Goal: Navigation & Orientation: Understand site structure

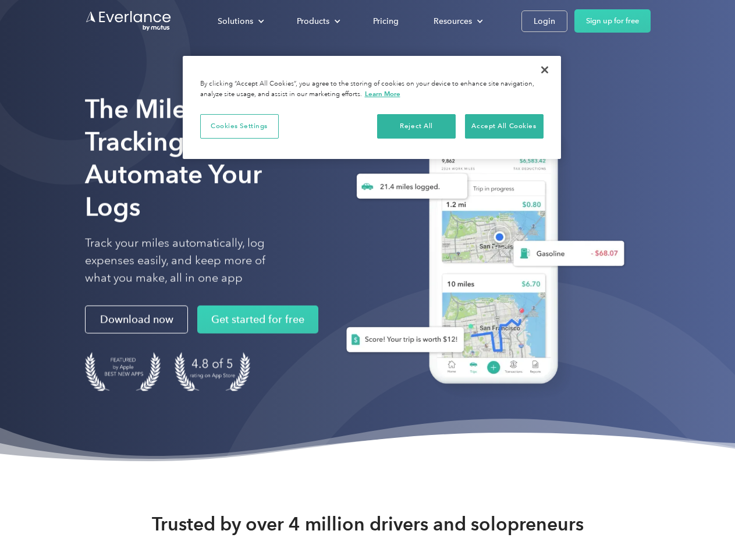
click at [240, 21] on div "Solutions" at bounding box center [236, 21] width 36 height 15
click at [317, 21] on div "Products" at bounding box center [313, 21] width 33 height 15
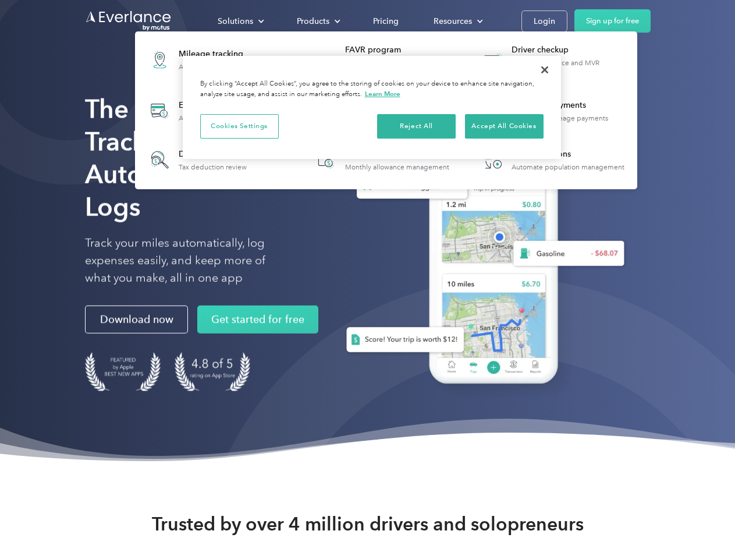
click at [457, 21] on div "Resources" at bounding box center [453, 21] width 38 height 15
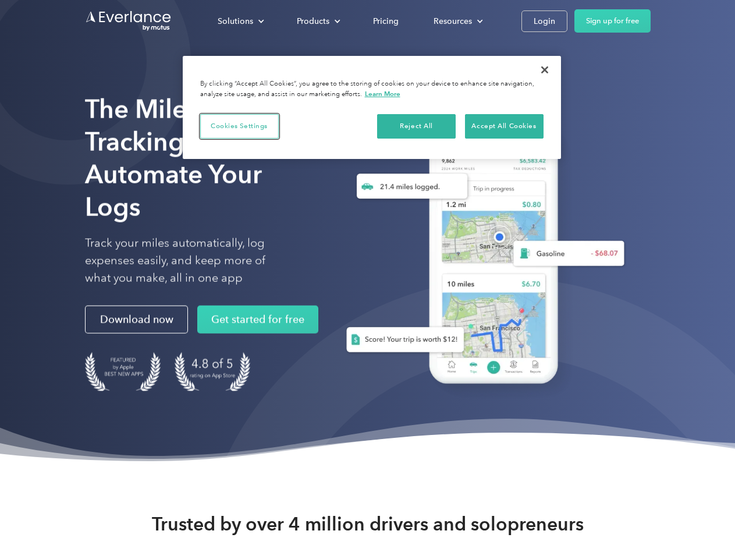
click at [239, 126] on button "Cookies Settings" at bounding box center [239, 126] width 79 height 24
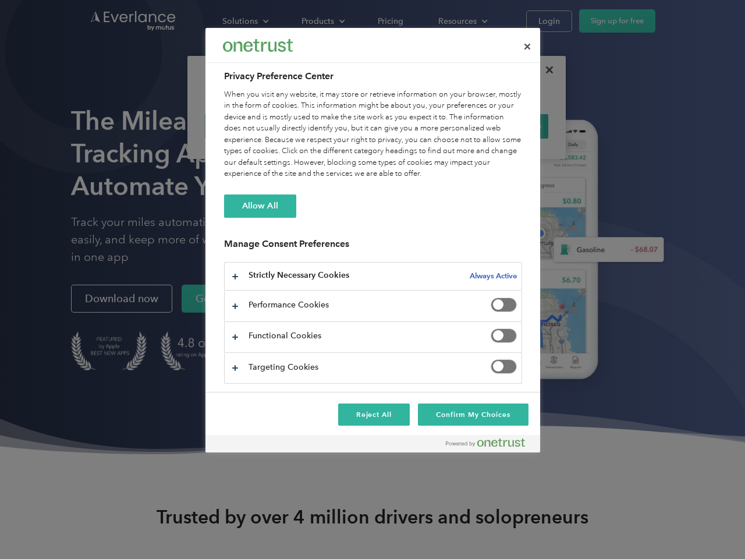
click at [417, 126] on div "When you visit any website, it may store or retrieve information on your browse…" at bounding box center [373, 134] width 298 height 91
click at [504, 126] on div "When you visit any website, it may store or retrieve information on your browse…" at bounding box center [373, 134] width 298 height 91
click at [545, 70] on div at bounding box center [372, 279] width 745 height 559
